Goal: Information Seeking & Learning: Learn about a topic

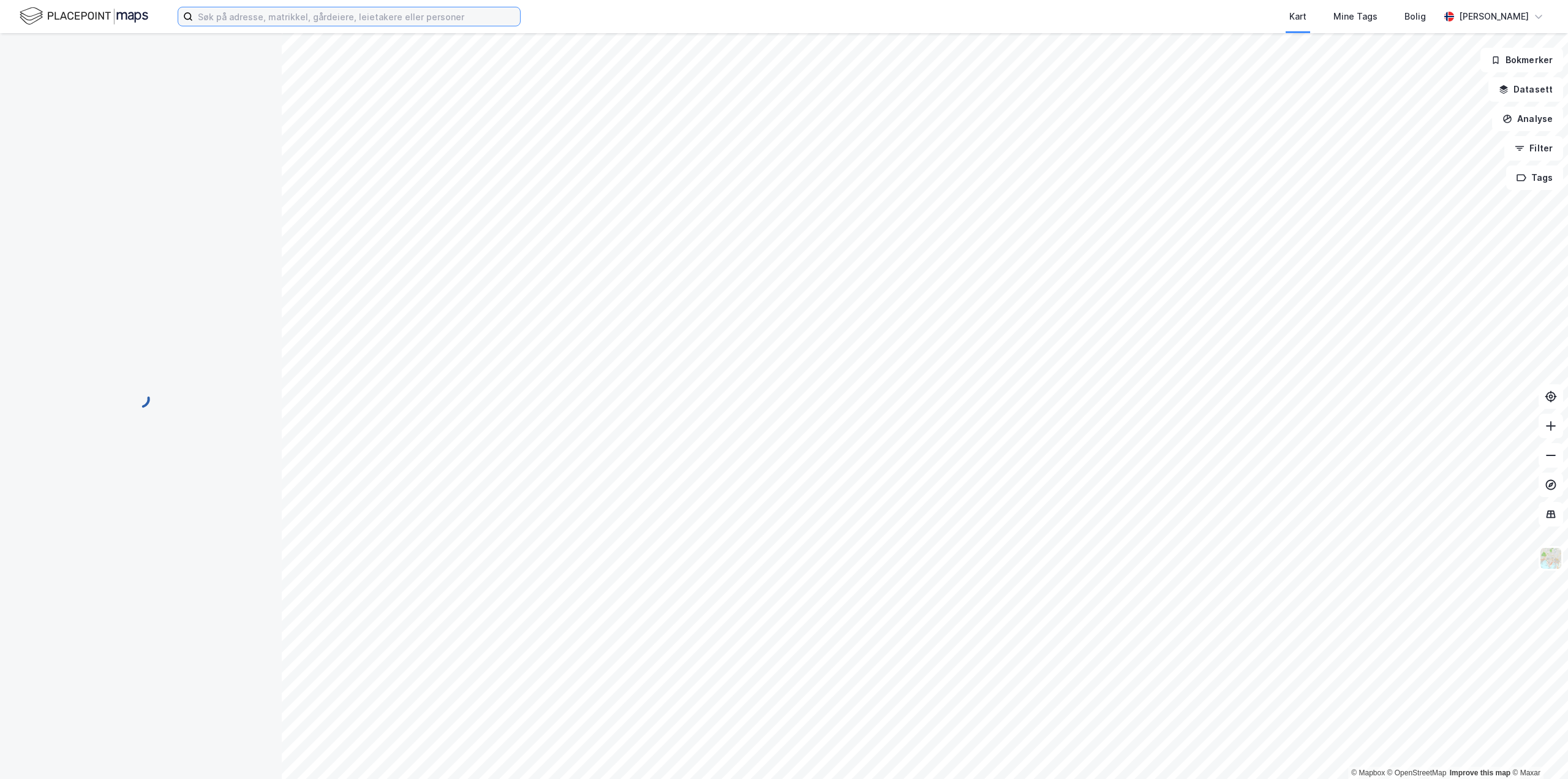
click at [235, 17] on input at bounding box center [357, 16] width 328 height 19
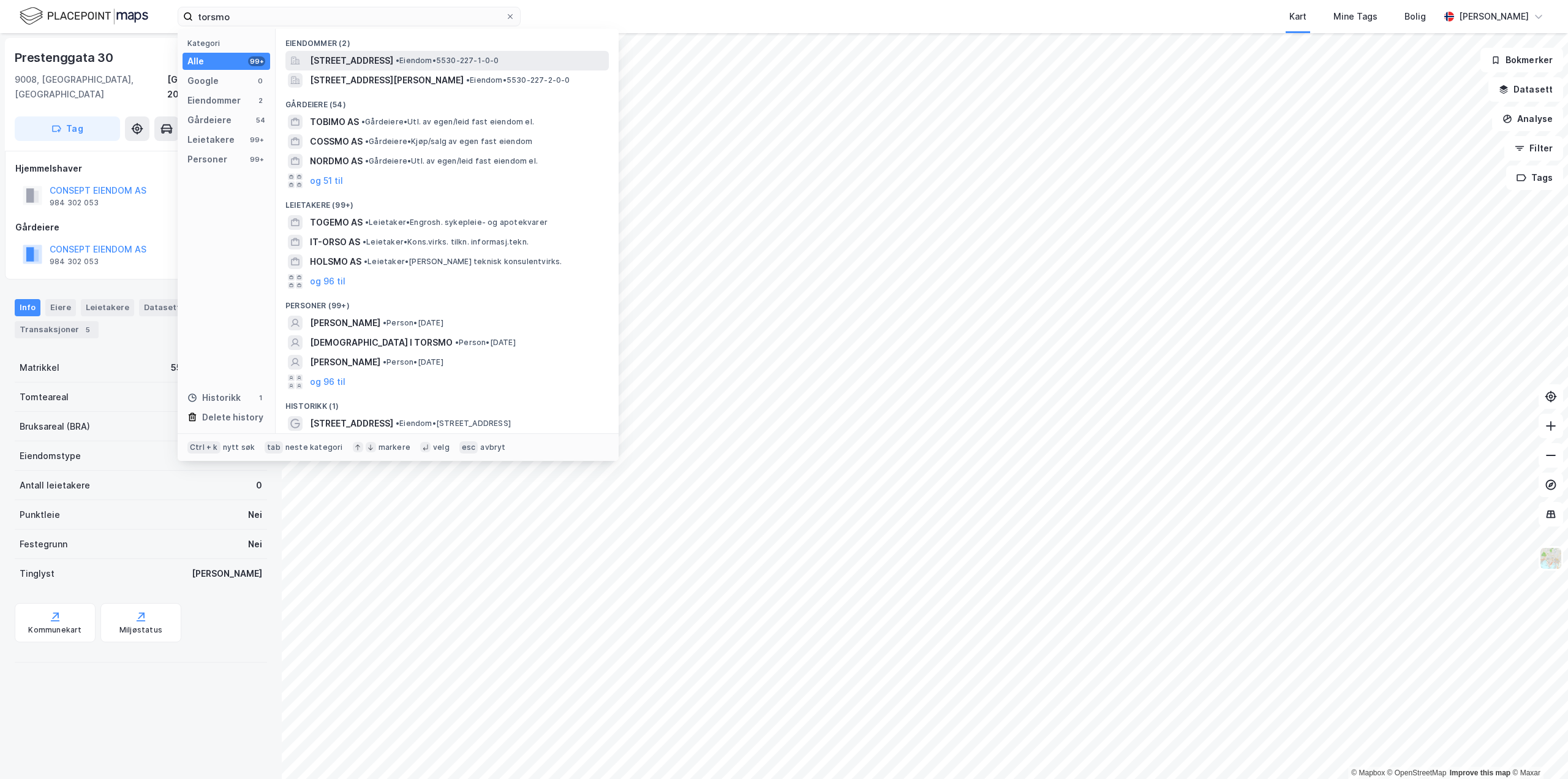
click at [347, 61] on span "[STREET_ADDRESS]" at bounding box center [351, 61] width 83 height 15
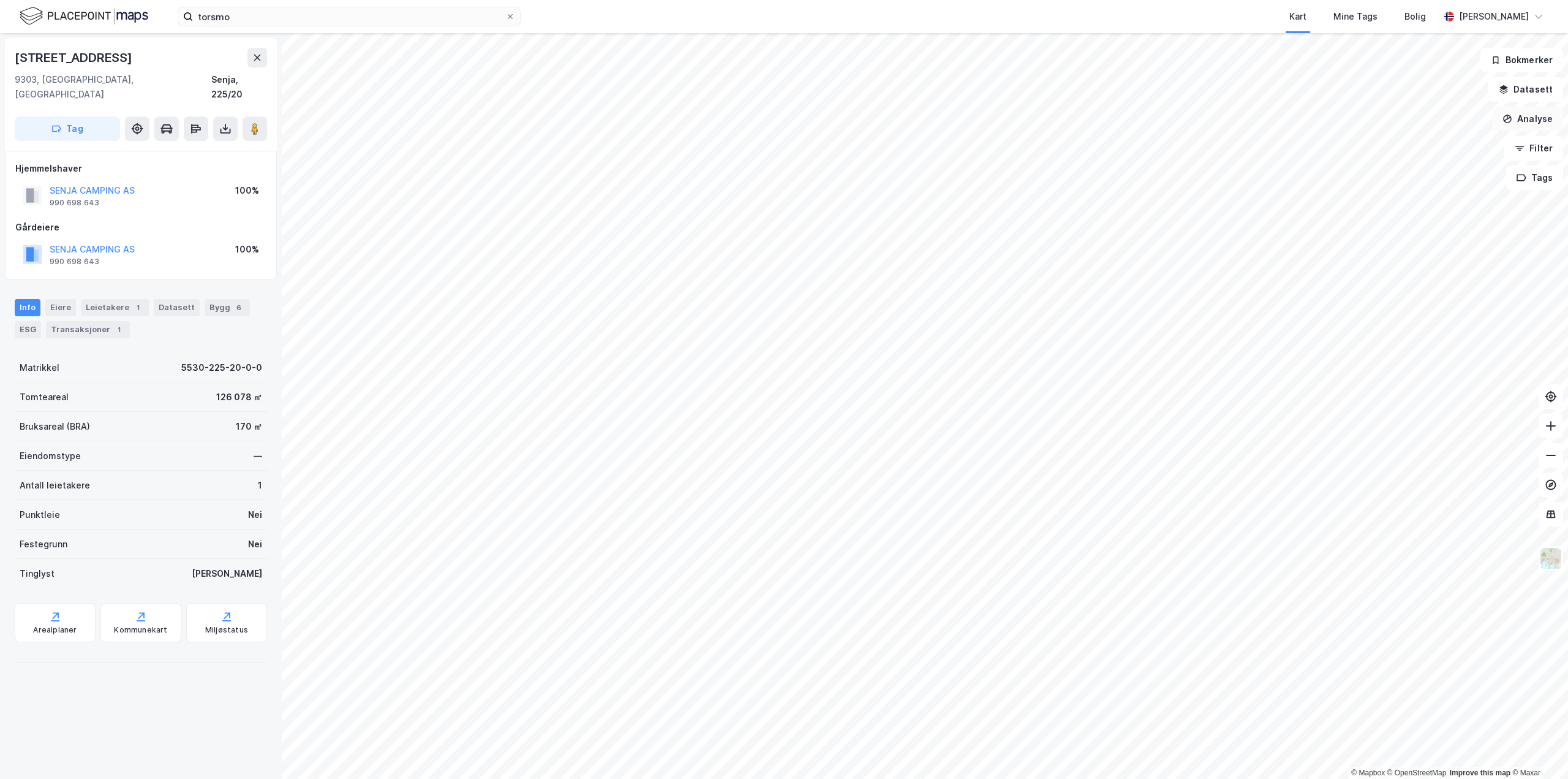
click at [1545, 111] on button "Analyse" at bounding box center [1528, 119] width 71 height 24
click at [1388, 144] on div "Tegn område" at bounding box center [1422, 145] width 107 height 11
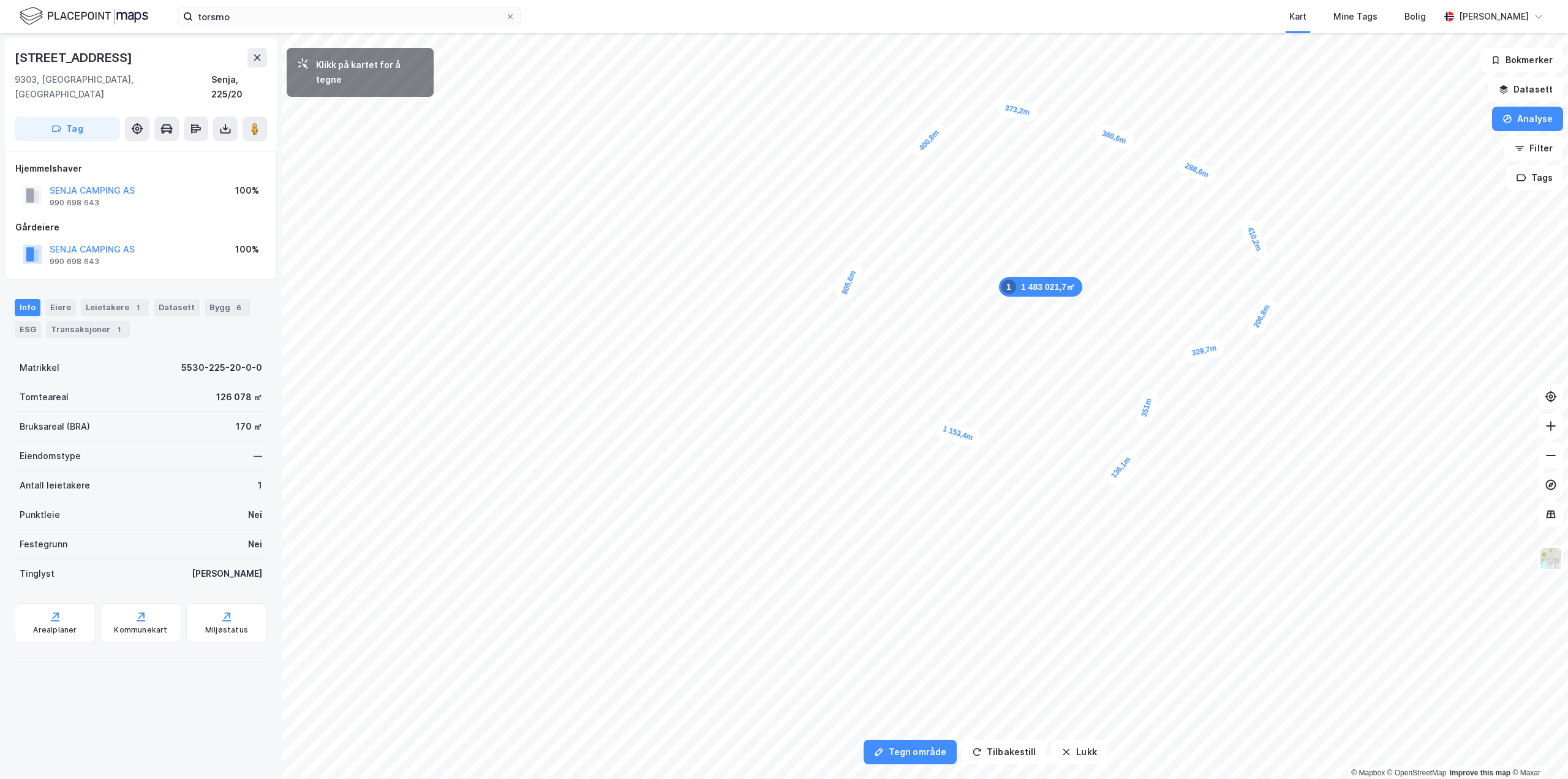
click at [1109, 482] on div "136,1m" at bounding box center [1121, 467] width 39 height 41
click at [907, 434] on div "127,9m" at bounding box center [924, 436] width 41 height 22
click at [1524, 120] on button "Analyse" at bounding box center [1528, 119] width 71 height 24
click at [1083, 753] on button "Lukk" at bounding box center [1079, 751] width 56 height 24
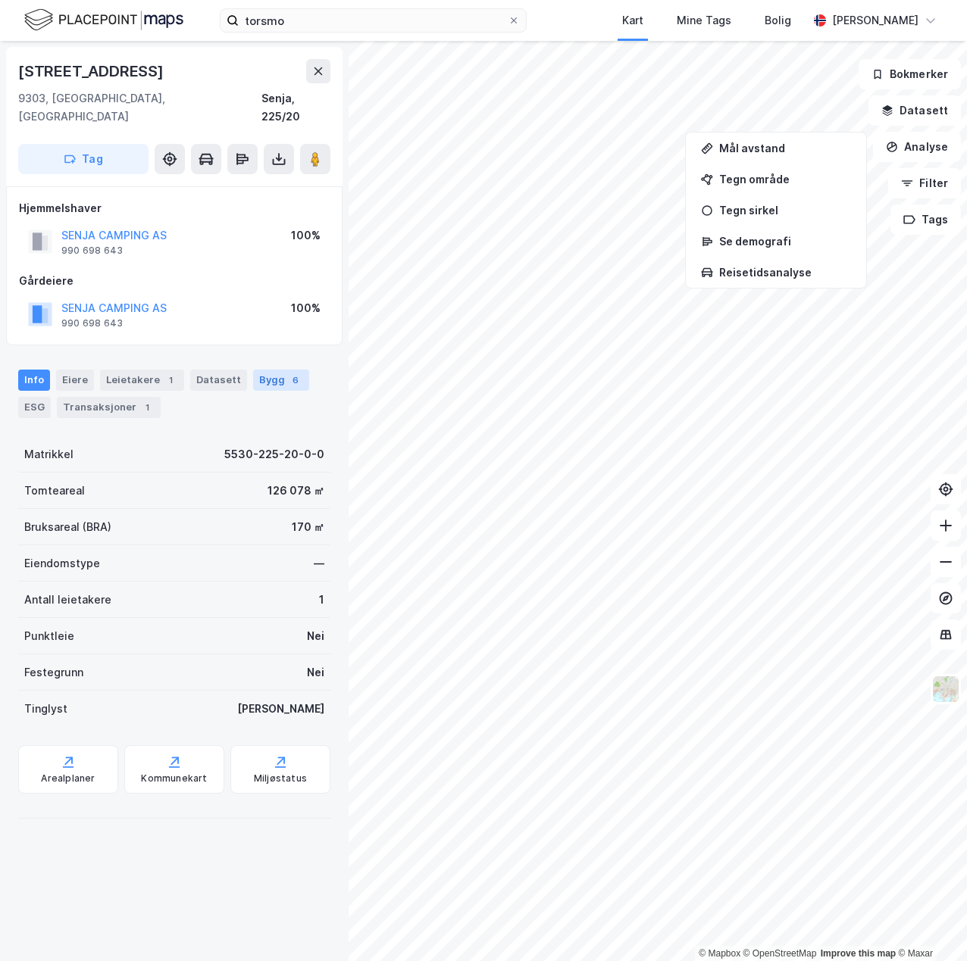
click at [255, 370] on div "Bygg 6" at bounding box center [281, 380] width 56 height 21
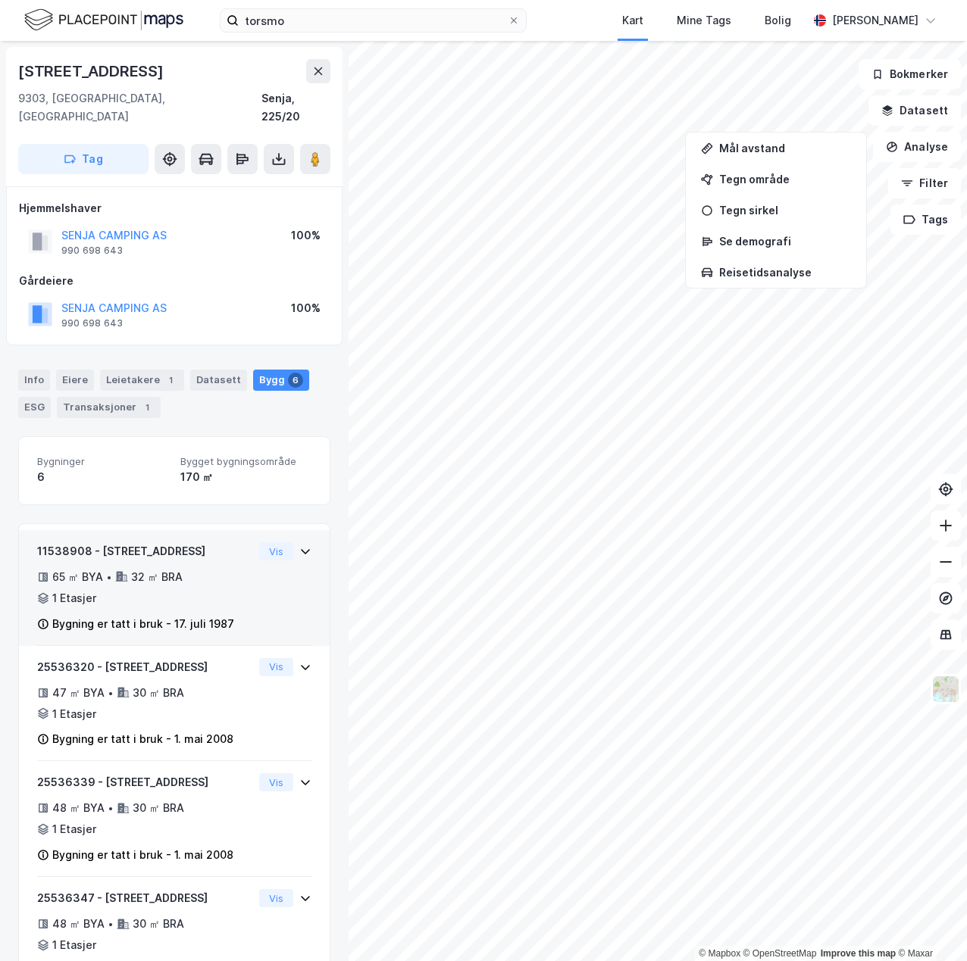
click at [226, 574] on div "65 ㎡ BYA • 32 ㎡ BRA • 1 Etasjer" at bounding box center [145, 587] width 216 height 39
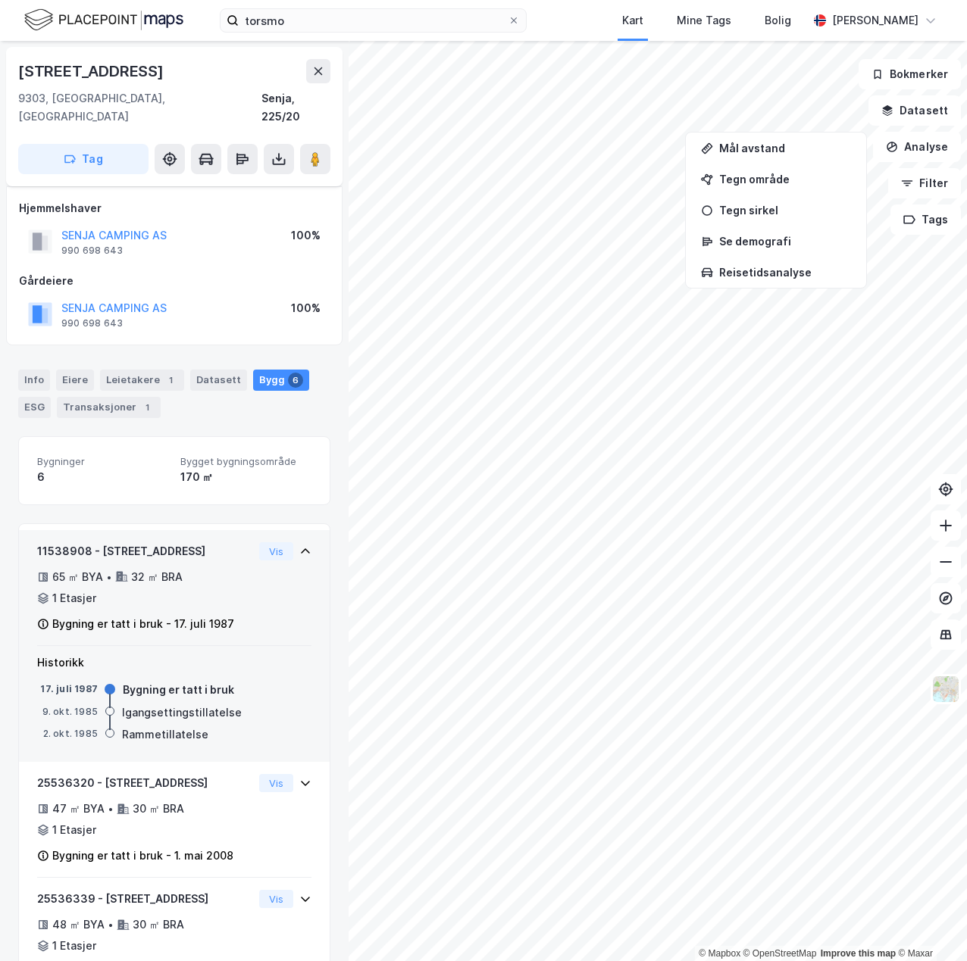
scroll to position [202, 0]
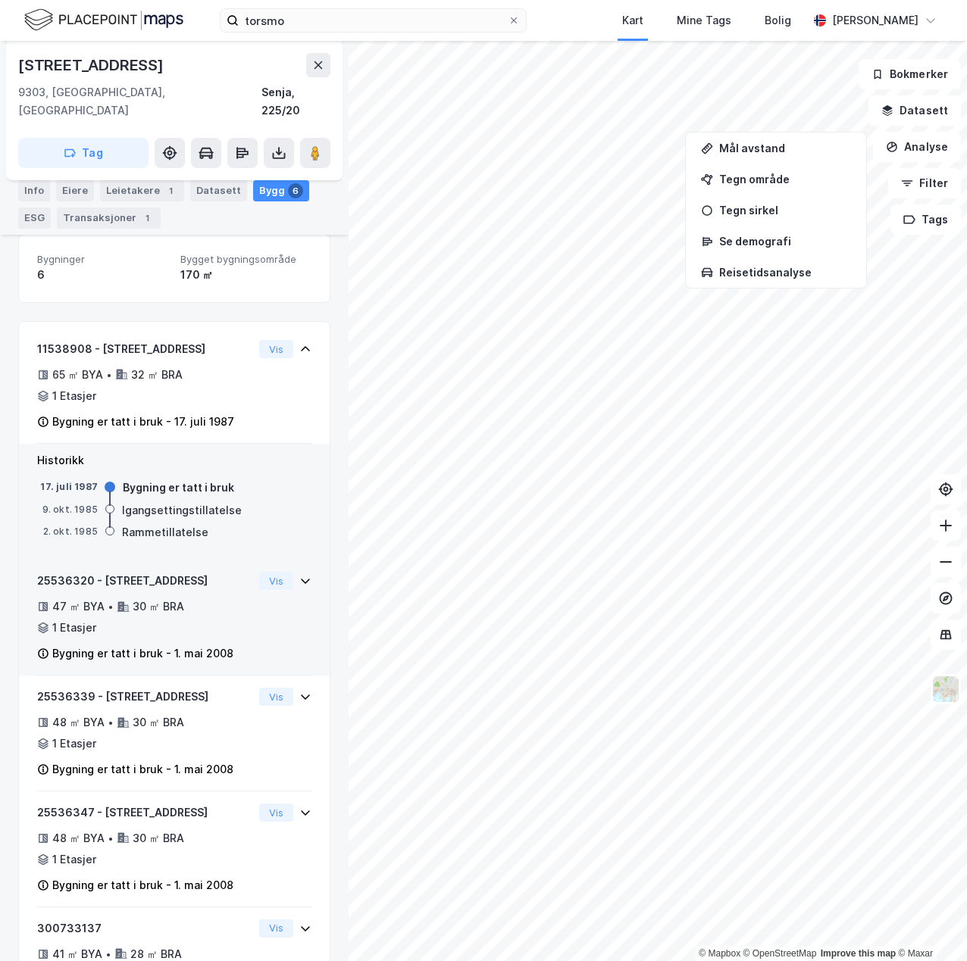
click at [236, 623] on div "25536320 - Torsmoveien 418 47 ㎡ BYA • 30 ㎡ BRA • 1 Etasjer Bygning er tatt i br…" at bounding box center [145, 617] width 216 height 91
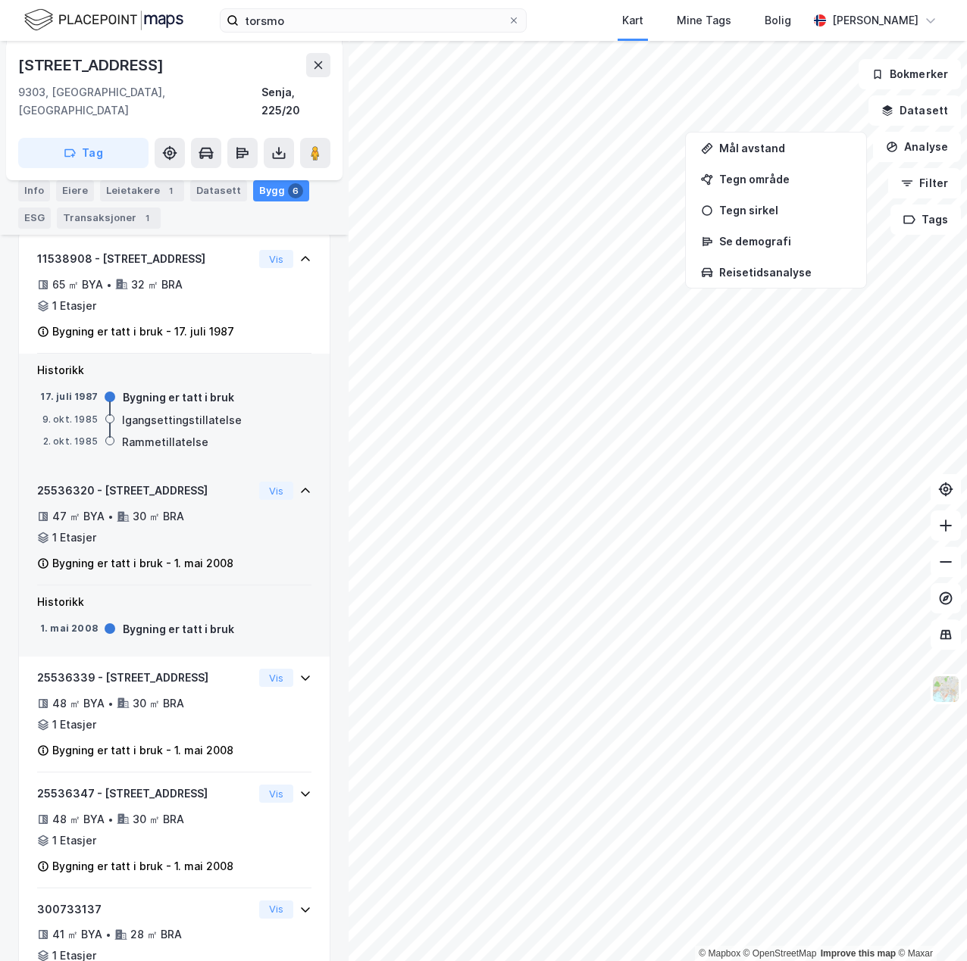
scroll to position [404, 0]
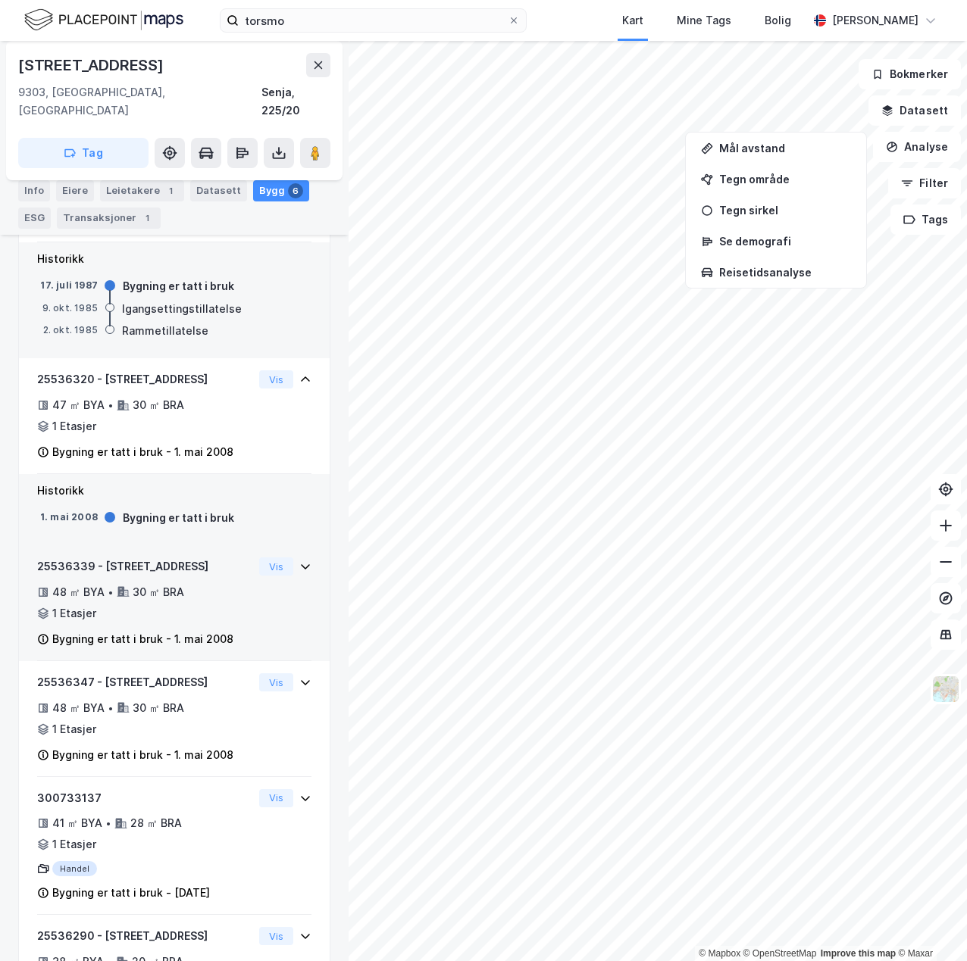
click at [235, 601] on div "48 ㎡ BYA • 30 ㎡ BRA • 1 Etasjer" at bounding box center [145, 602] width 216 height 39
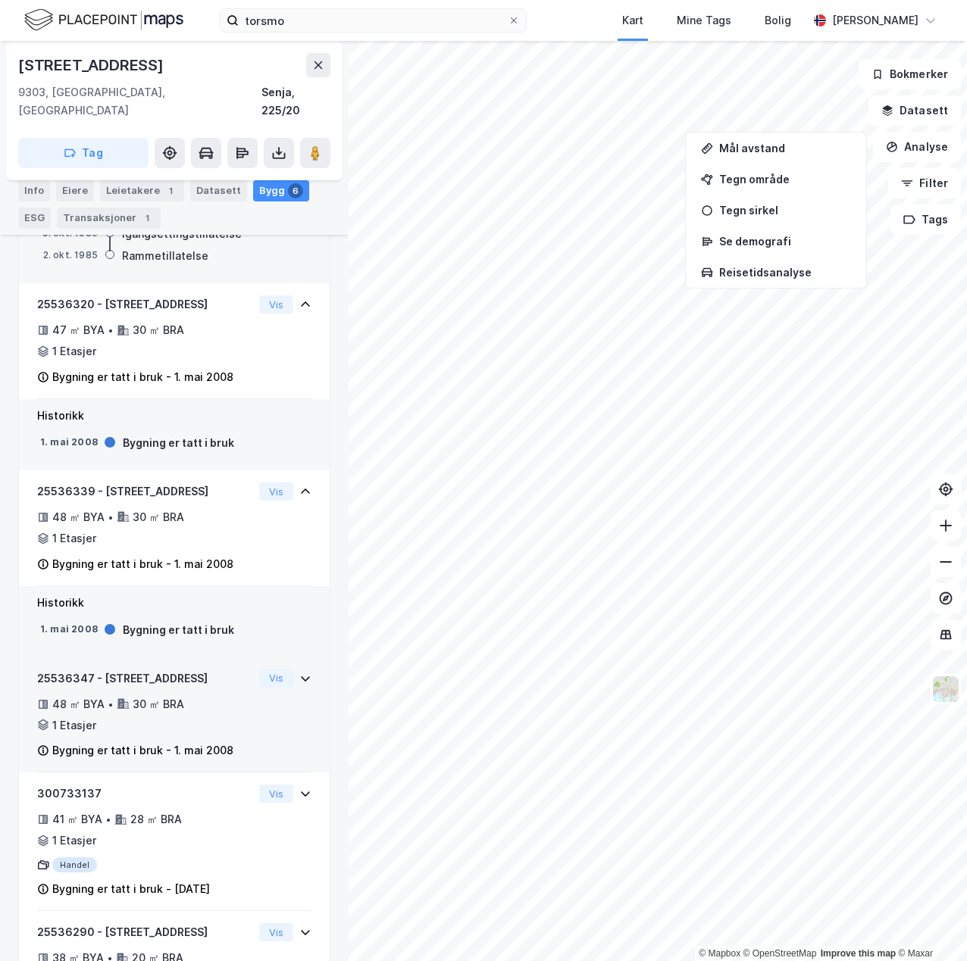
scroll to position [505, 0]
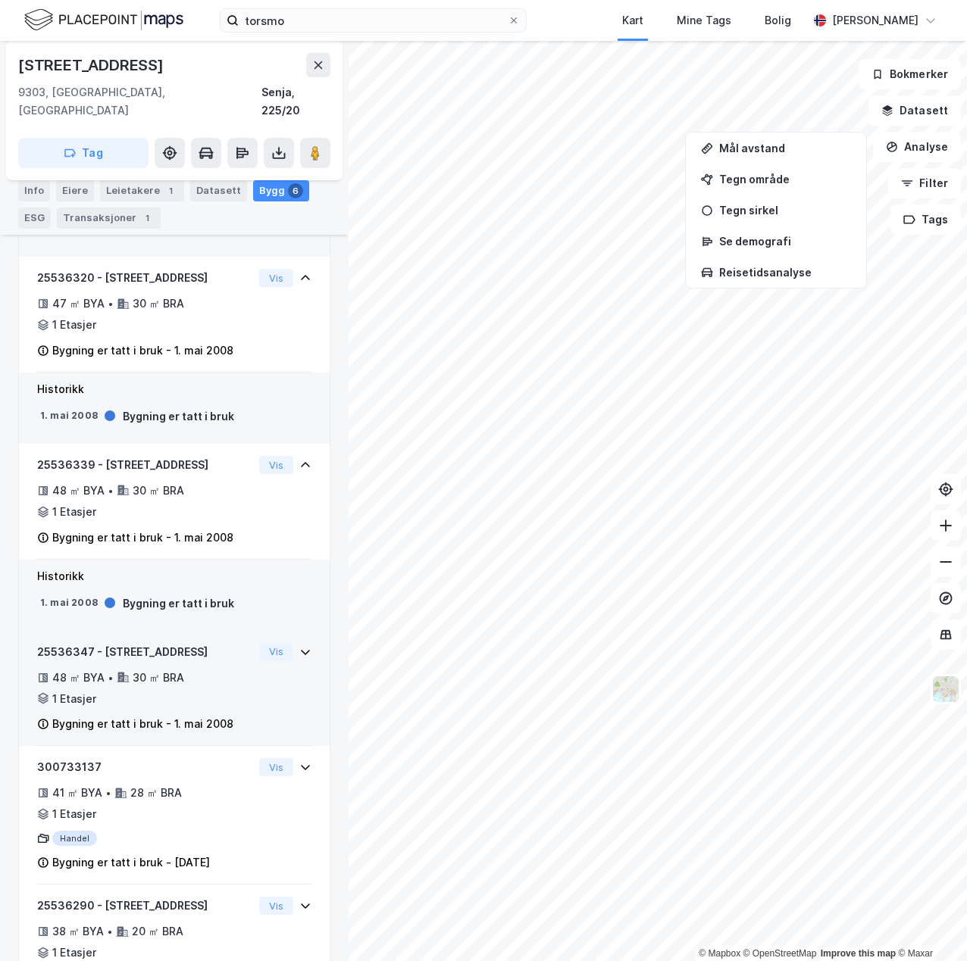
click at [255, 678] on div "25536347 - Torsmoveien 418 48 ㎡ BYA • 30 ㎡ BRA • 1 Etasjer Bygning er tatt i br…" at bounding box center [174, 695] width 274 height 104
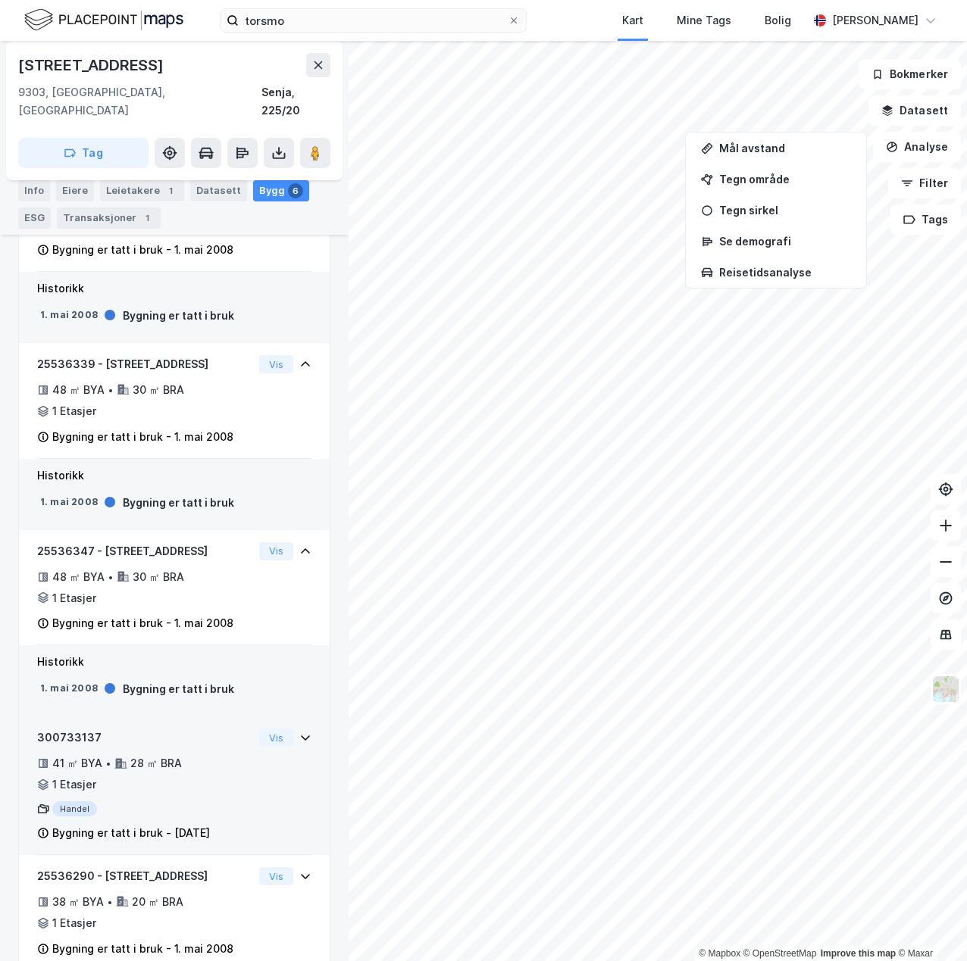
click at [223, 758] on div "41 ㎡ BYA • 28 ㎡ BRA • 1 Etasjer" at bounding box center [145, 773] width 216 height 39
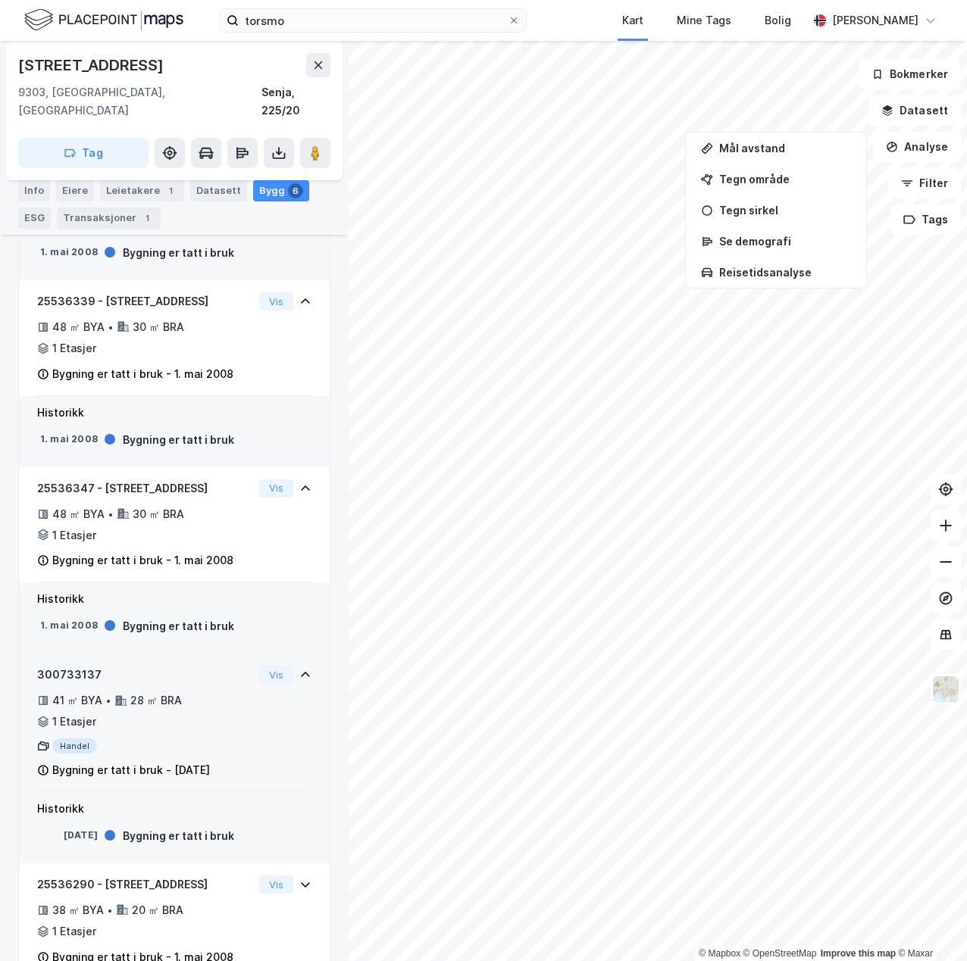
scroll to position [693, 0]
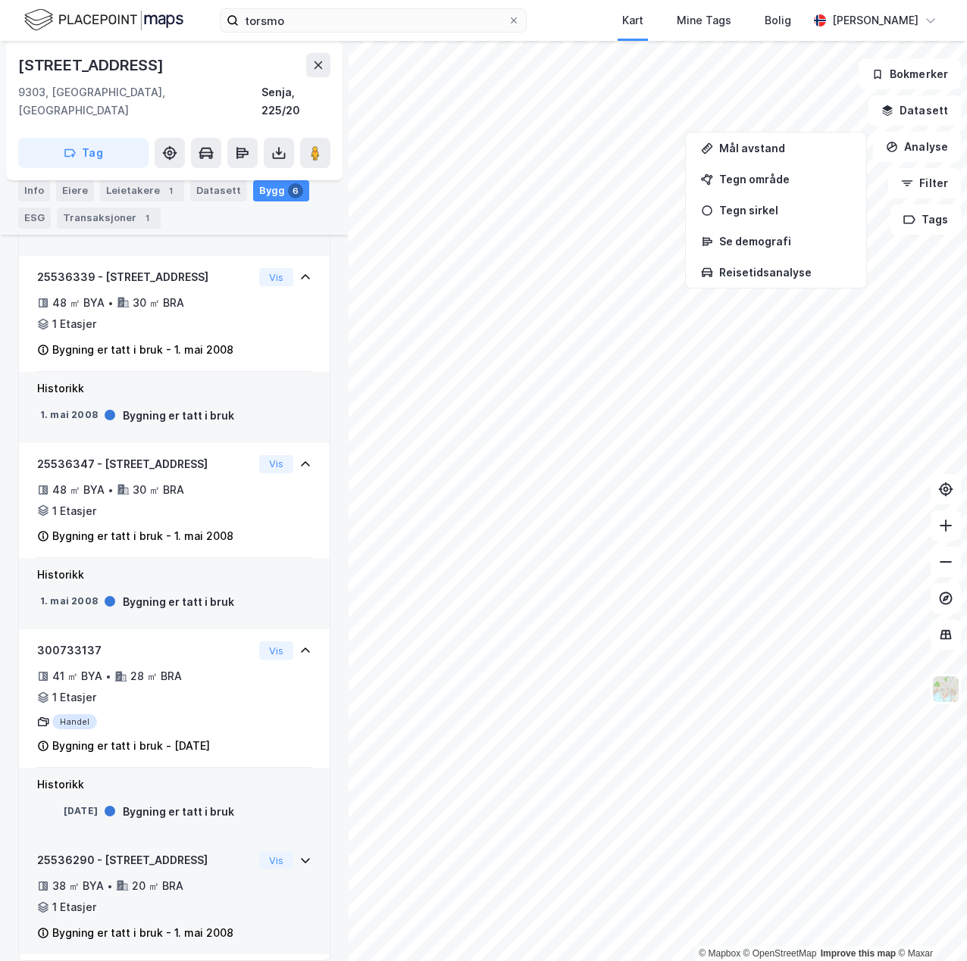
click at [242, 904] on div "25536290 - Torsmoveien 418 38 ㎡ BYA • 20 ㎡ BRA • 1 Etasjer Bygning er tatt i br…" at bounding box center [145, 896] width 216 height 91
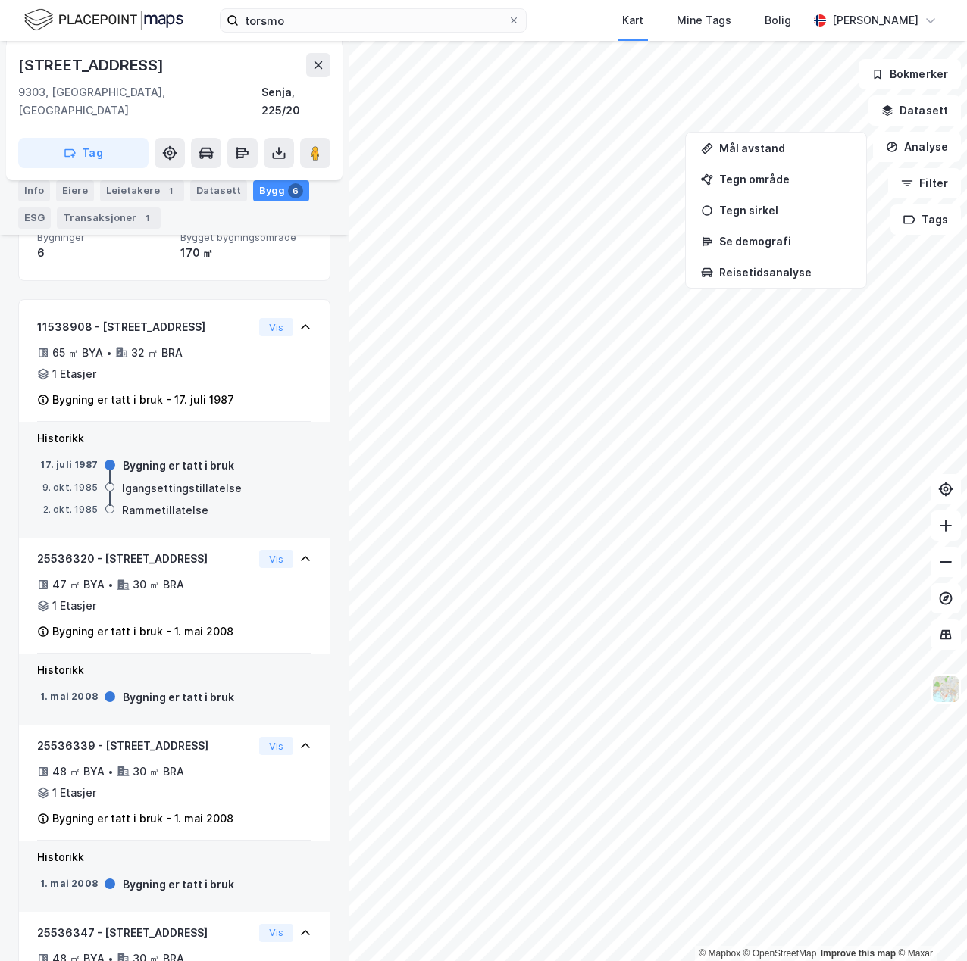
scroll to position [158, 0]
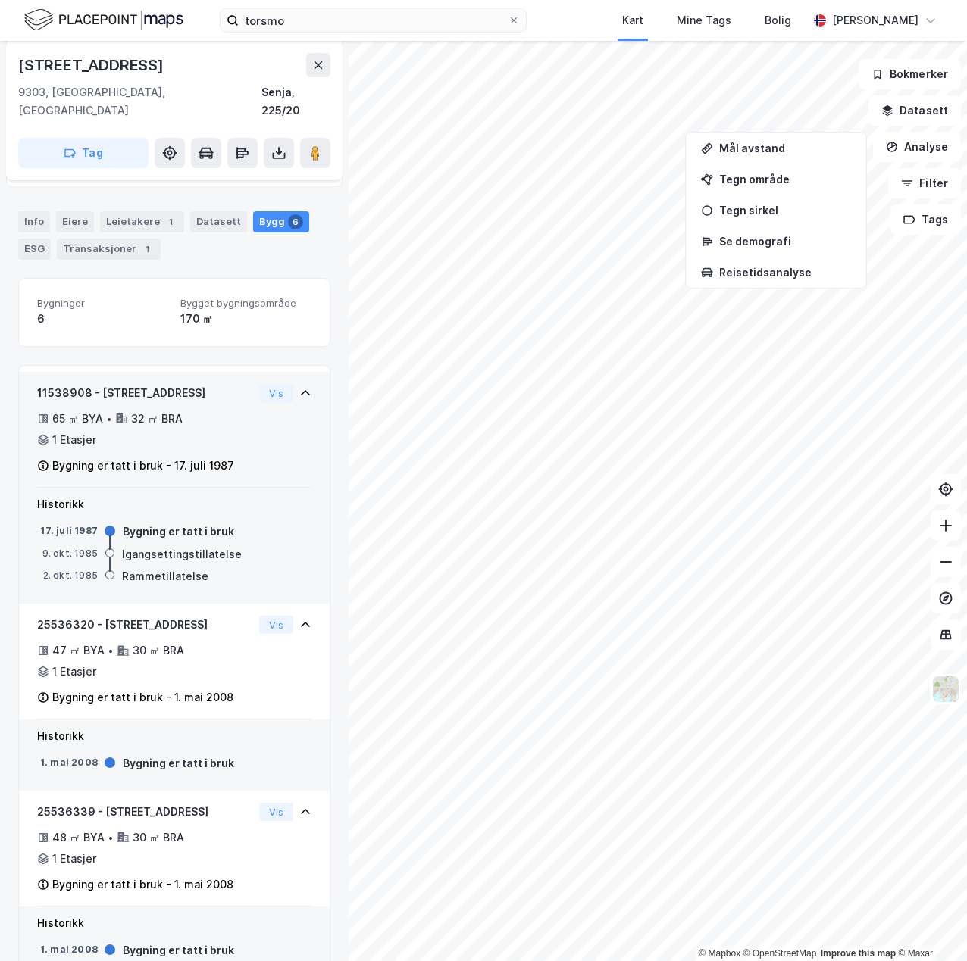
click at [301, 390] on icon at bounding box center [305, 392] width 9 height 5
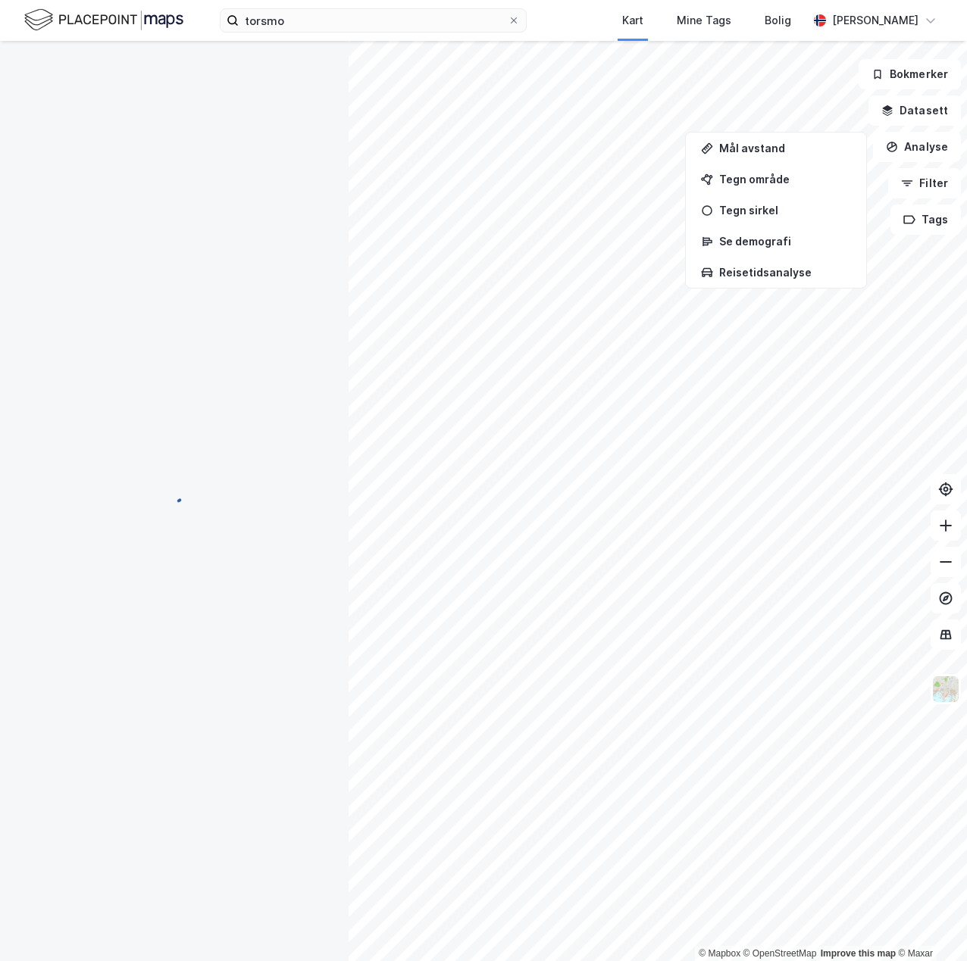
scroll to position [185, 0]
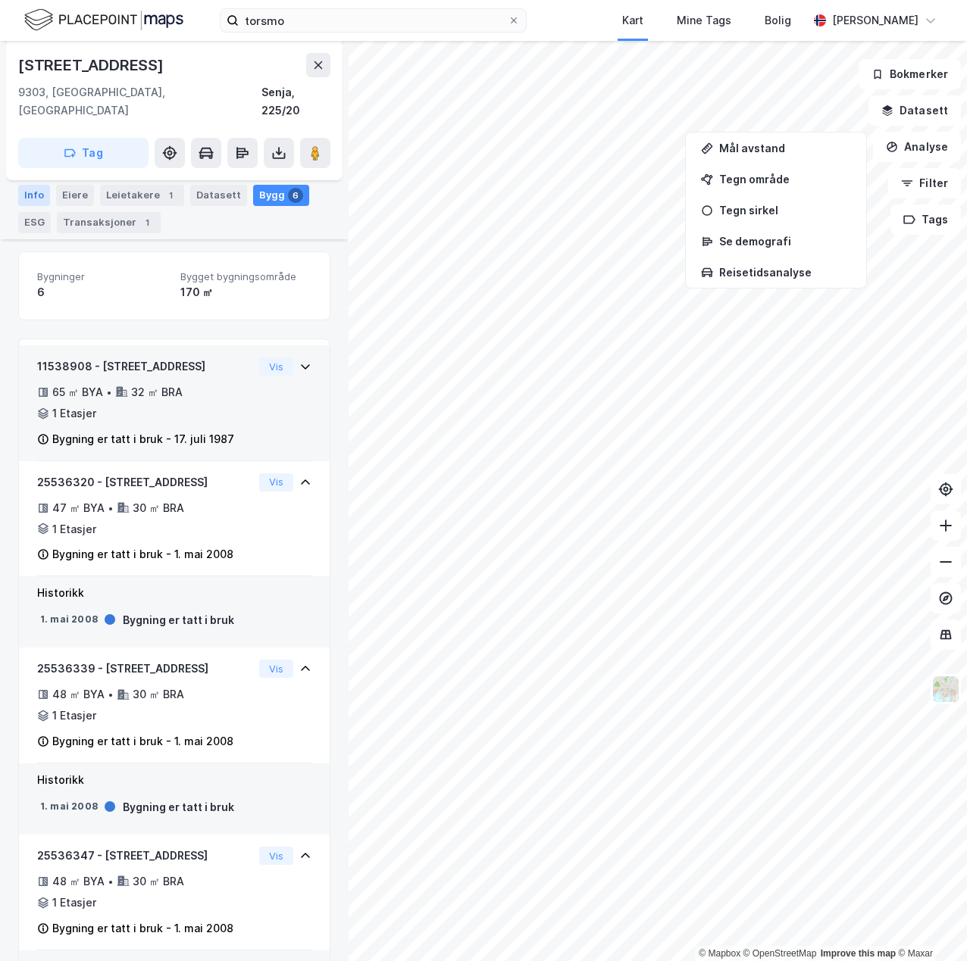
click at [42, 188] on div "Info" at bounding box center [34, 195] width 32 height 21
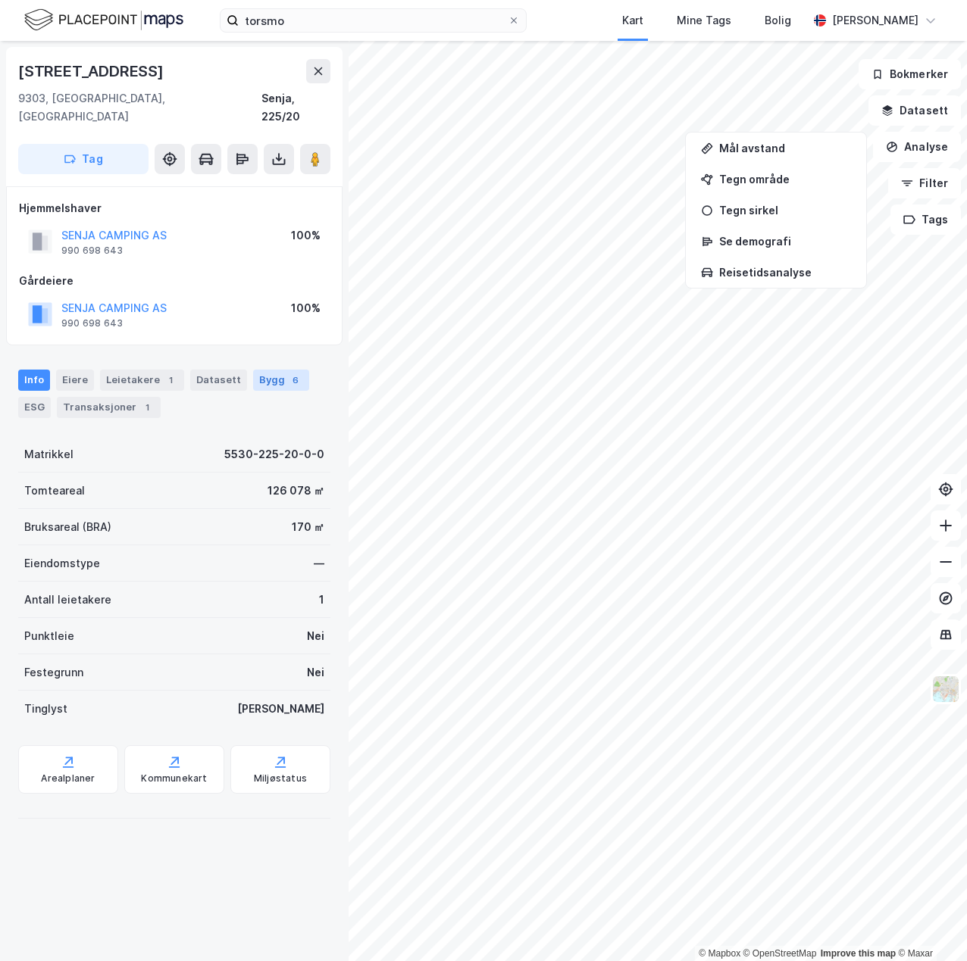
click at [253, 370] on div "Bygg 6" at bounding box center [281, 380] width 56 height 21
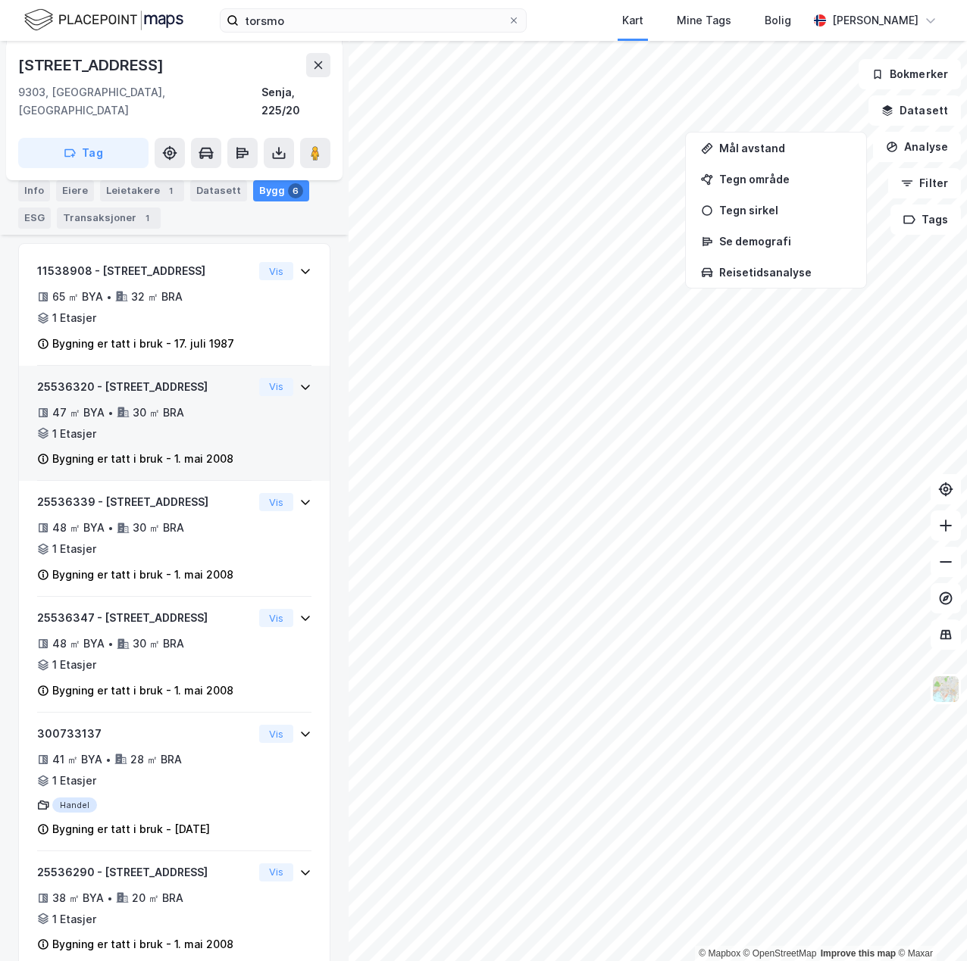
scroll to position [292, 0]
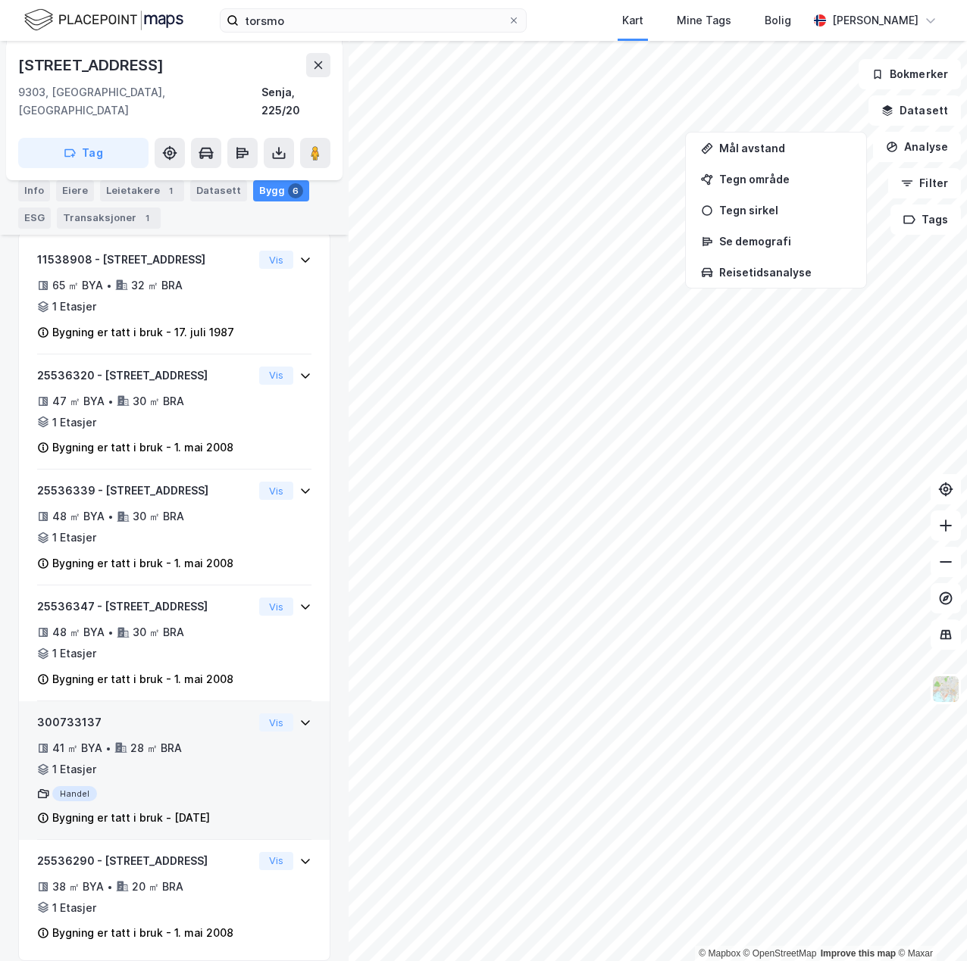
click at [231, 756] on div "41 ㎡ BYA • 28 ㎡ BRA • 1 Etasjer" at bounding box center [145, 758] width 216 height 39
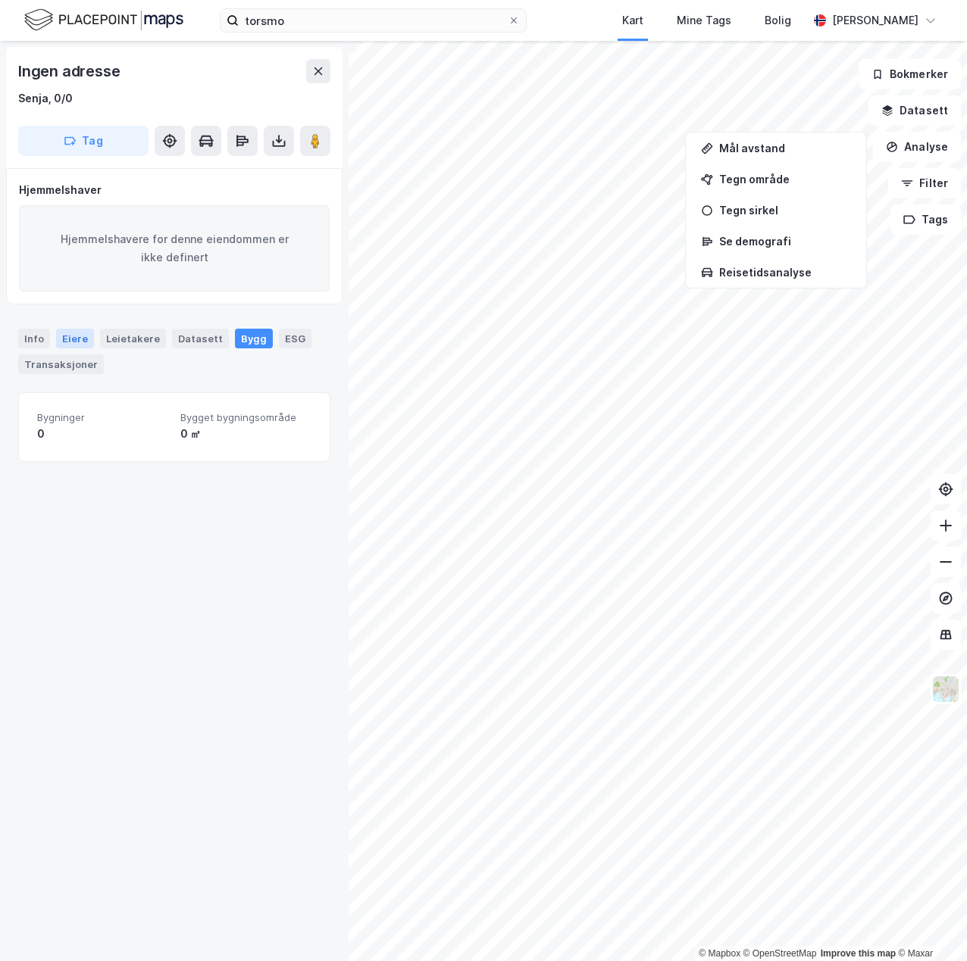
click at [72, 330] on div "Eiere" at bounding box center [75, 339] width 38 height 20
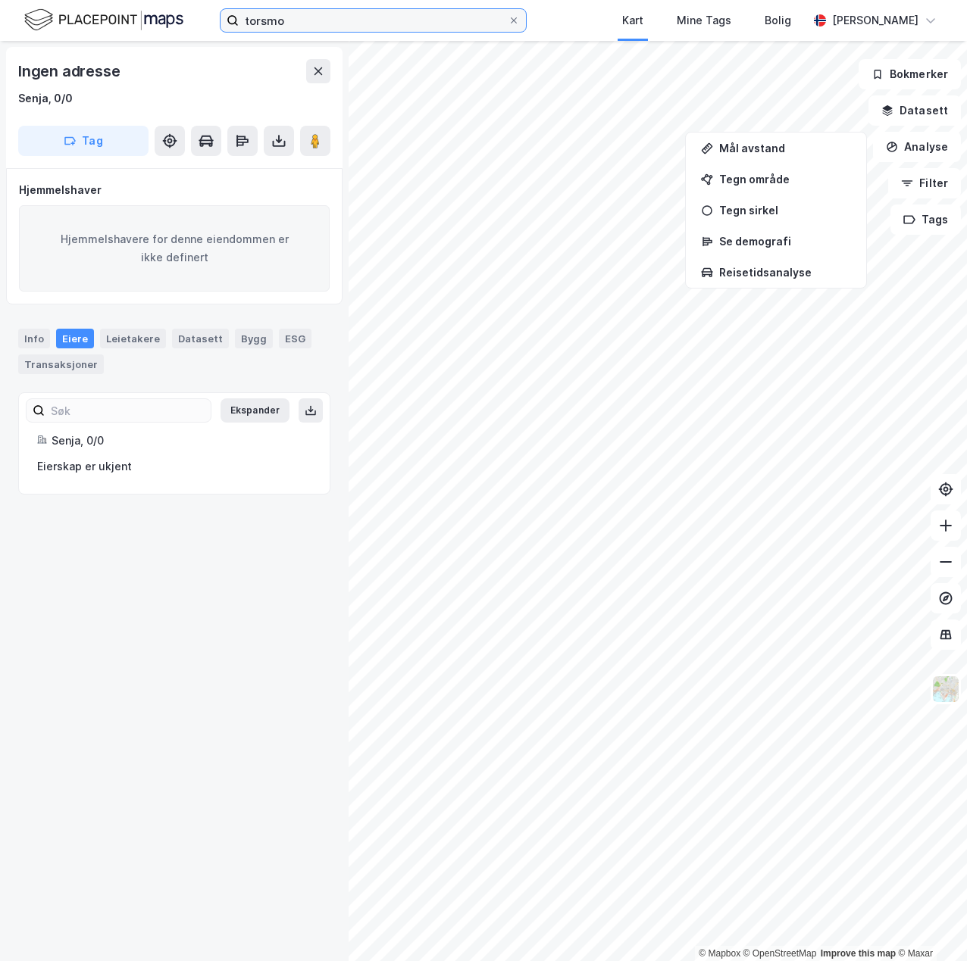
click at [311, 17] on input "torsmo" at bounding box center [373, 20] width 269 height 23
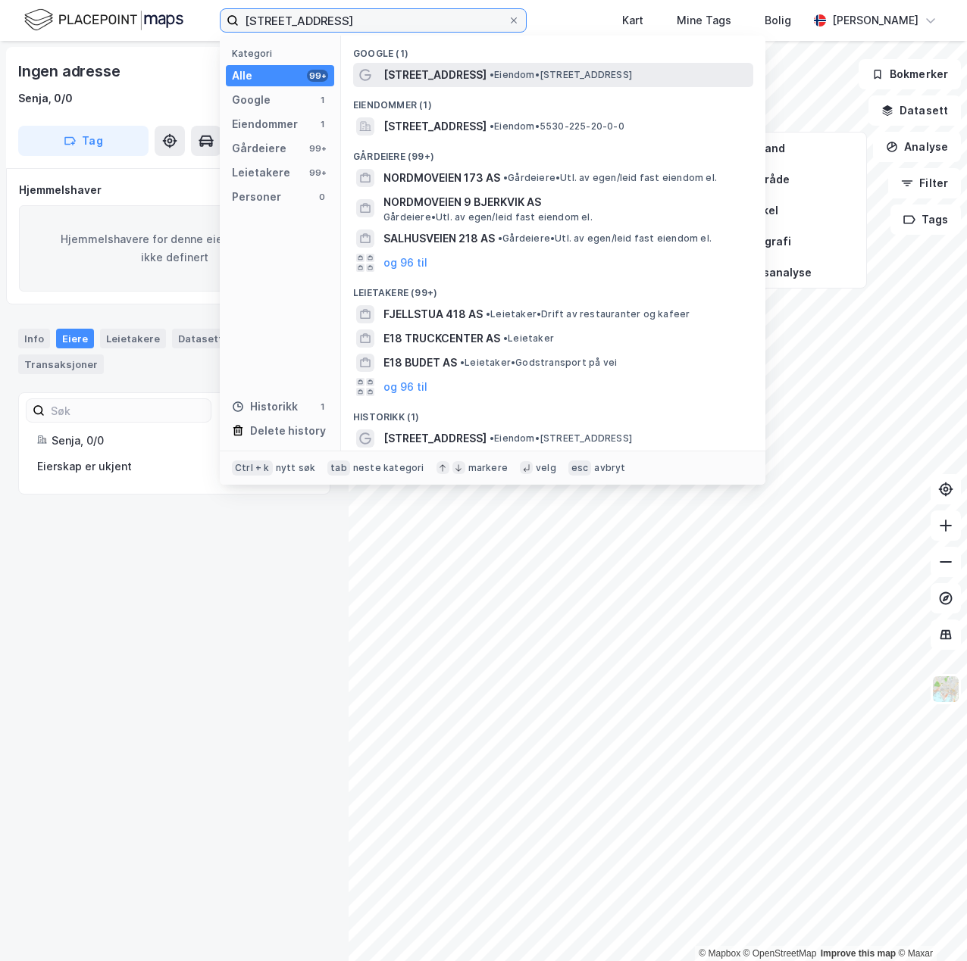
type input "[STREET_ADDRESS]"
click at [436, 73] on span "[STREET_ADDRESS]" at bounding box center [434, 75] width 103 height 18
